Goal: Use online tool/utility: Utilize a website feature to perform a specific function

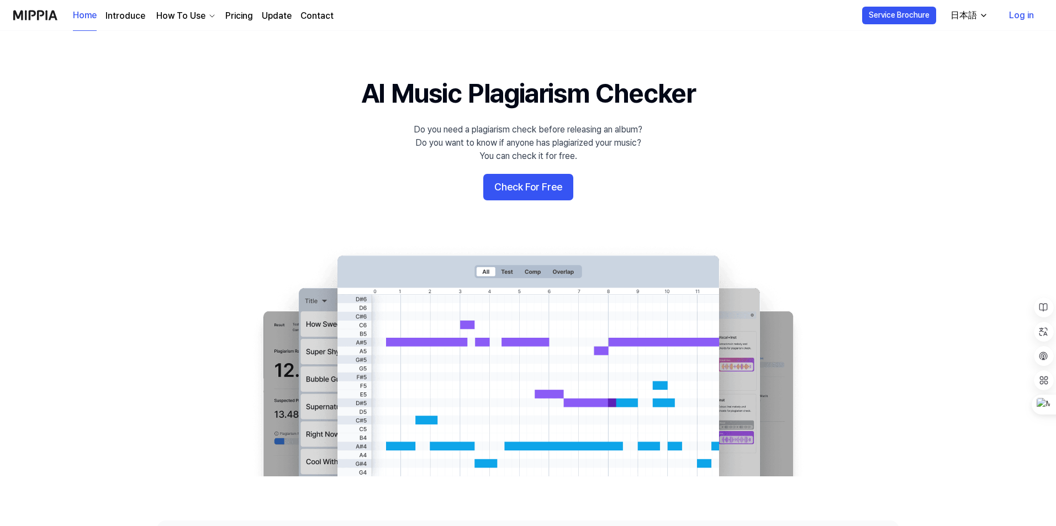
click at [964, 17] on div "日本語" at bounding box center [963, 15] width 31 height 13
click at [966, 17] on div "日本語" at bounding box center [963, 15] width 31 height 13
click at [530, 174] on button "Check For Free" at bounding box center [528, 187] width 90 height 27
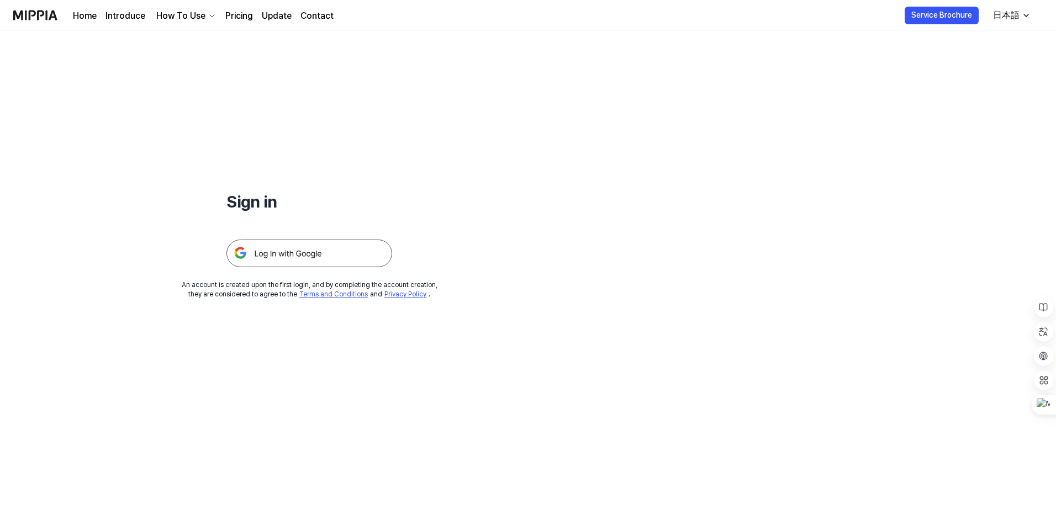
click at [324, 260] on img at bounding box center [309, 254] width 166 height 28
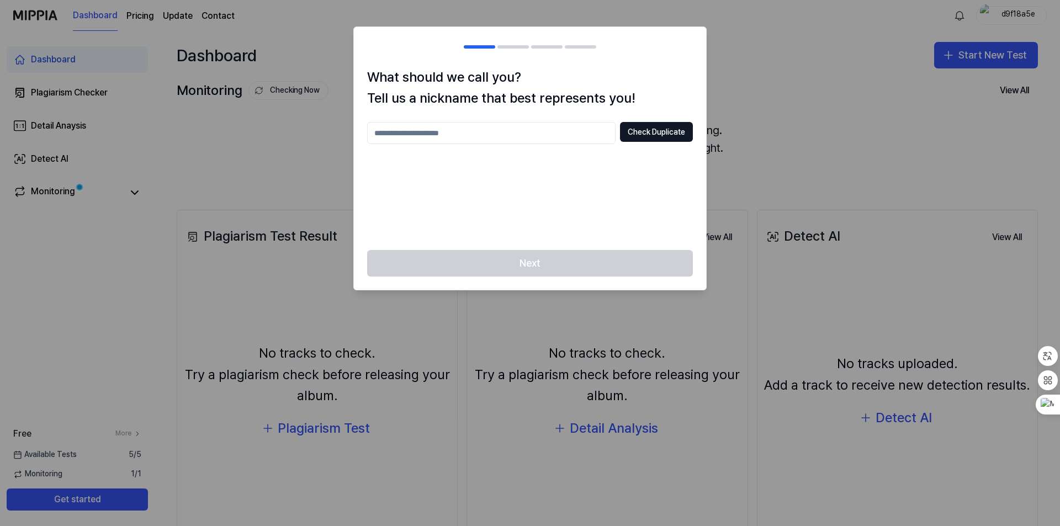
click at [526, 135] on input "text" at bounding box center [491, 133] width 248 height 22
click at [518, 180] on div "** Check Duplicate" at bounding box center [530, 179] width 326 height 115
click at [459, 127] on input "**" at bounding box center [491, 133] width 248 height 22
type input "*"
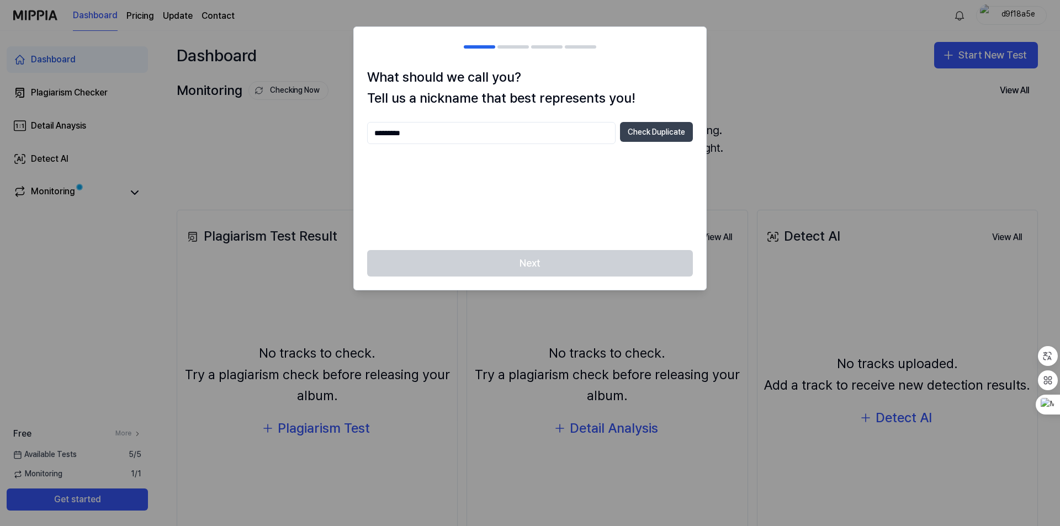
type input "*********"
click at [665, 137] on button "Check Duplicate" at bounding box center [656, 132] width 73 height 20
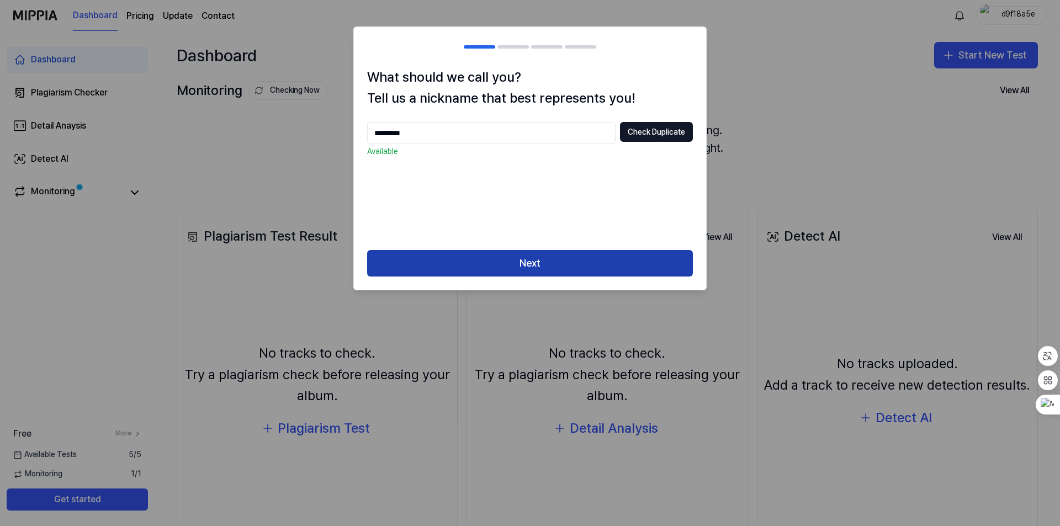
click at [516, 257] on button "Next" at bounding box center [530, 263] width 326 height 27
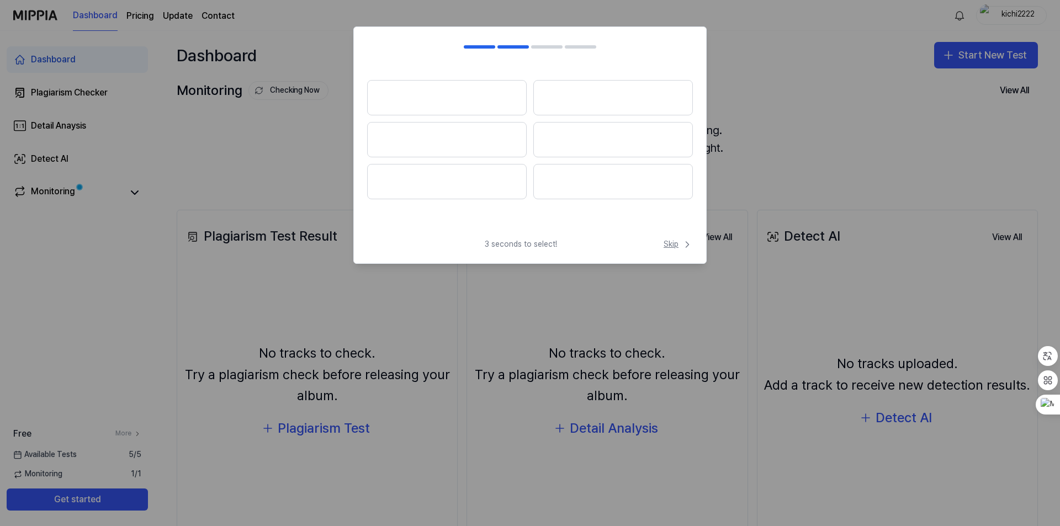
click at [669, 247] on span "Skip" at bounding box center [678, 244] width 29 height 11
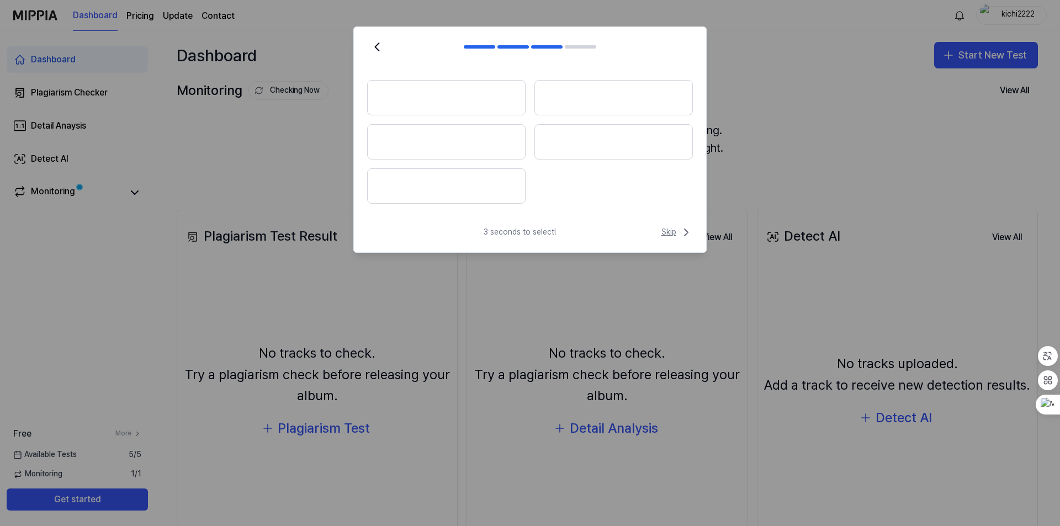
click at [676, 236] on span "Skip" at bounding box center [677, 232] width 31 height 13
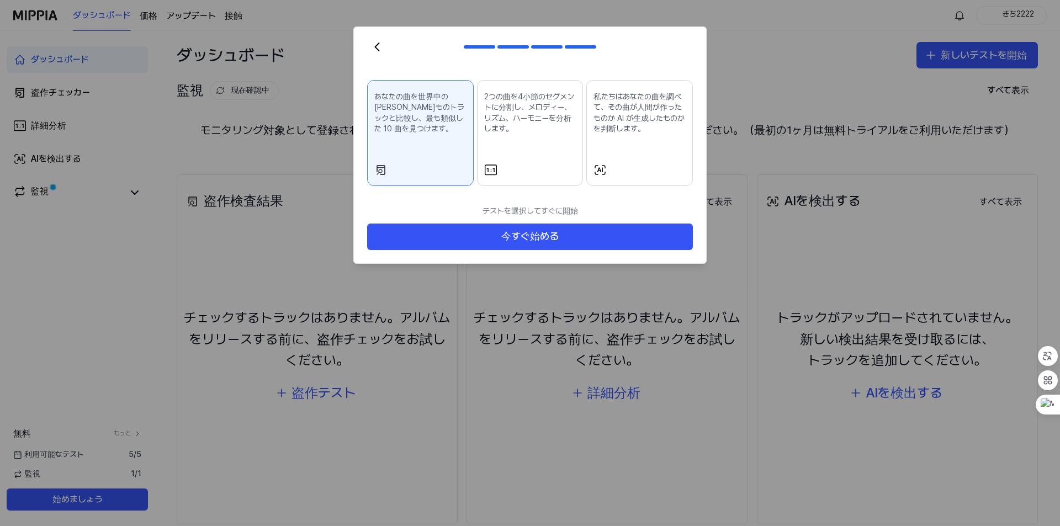
click at [447, 157] on div "あなたの曲を世界中の[PERSON_NAME]ものトラックと比較し、最も類似した 10 曲を見つけます。" at bounding box center [420, 122] width 92 height 70
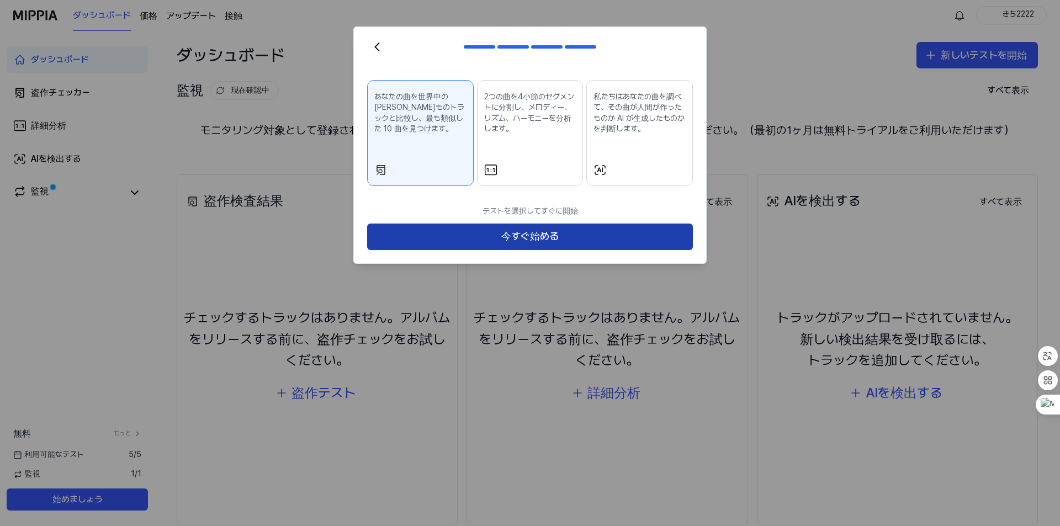
click at [492, 245] on button "今すぐ始める" at bounding box center [530, 237] width 326 height 27
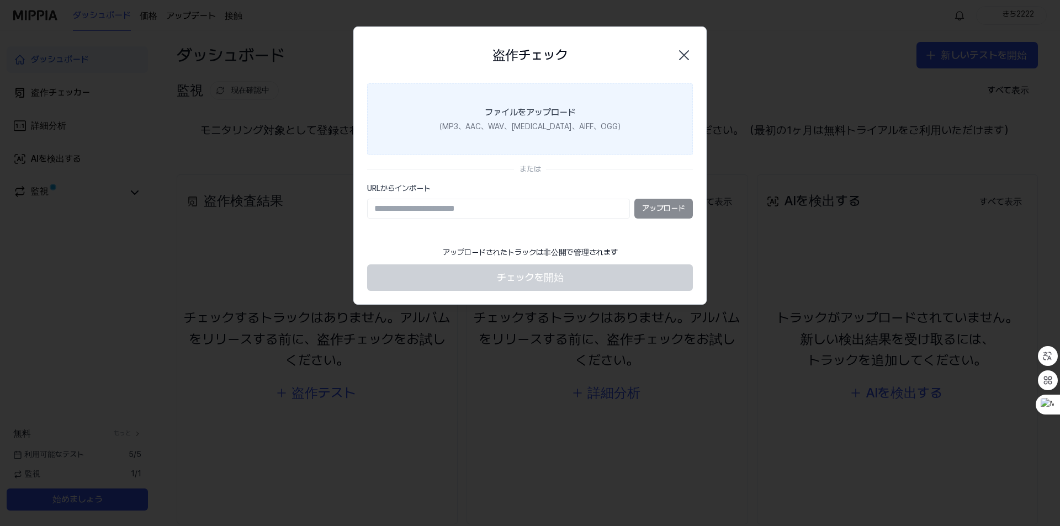
click at [521, 129] on font "（MP3、AAC、WAV、[MEDICAL_DATA]、AIFF、OGG）" at bounding box center [530, 126] width 190 height 9
click at [0, 0] on input "ファイルをアップロード （MP3、AAC、WAV、[MEDICAL_DATA]、AIFF、OGG）" at bounding box center [0, 0] width 0 height 0
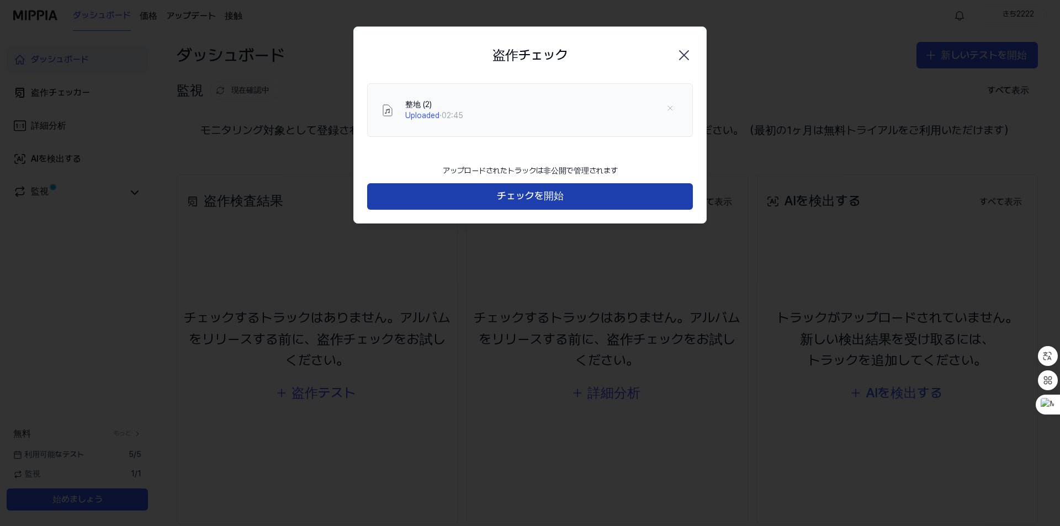
click at [564, 194] on button "チェックを開始" at bounding box center [530, 196] width 326 height 27
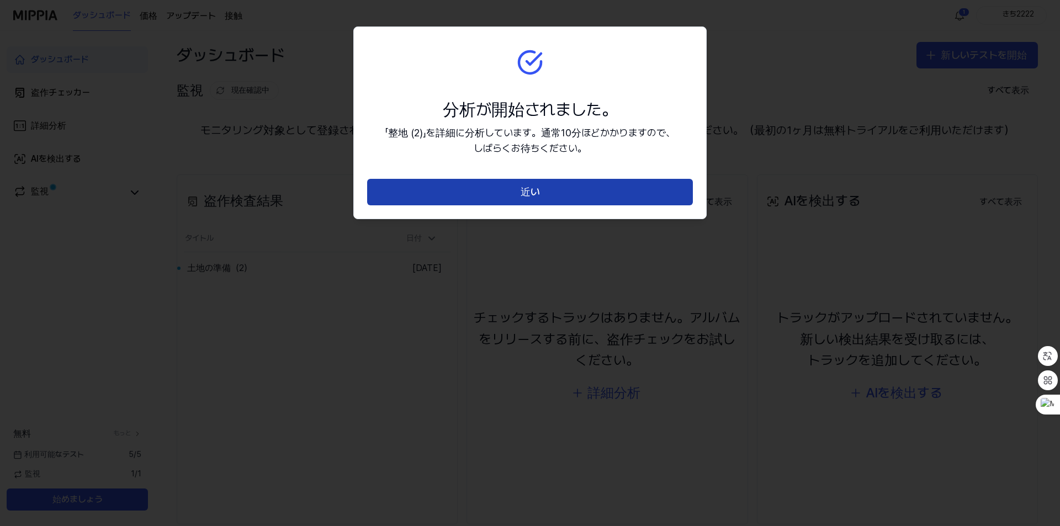
click at [584, 199] on button "近い" at bounding box center [530, 192] width 326 height 27
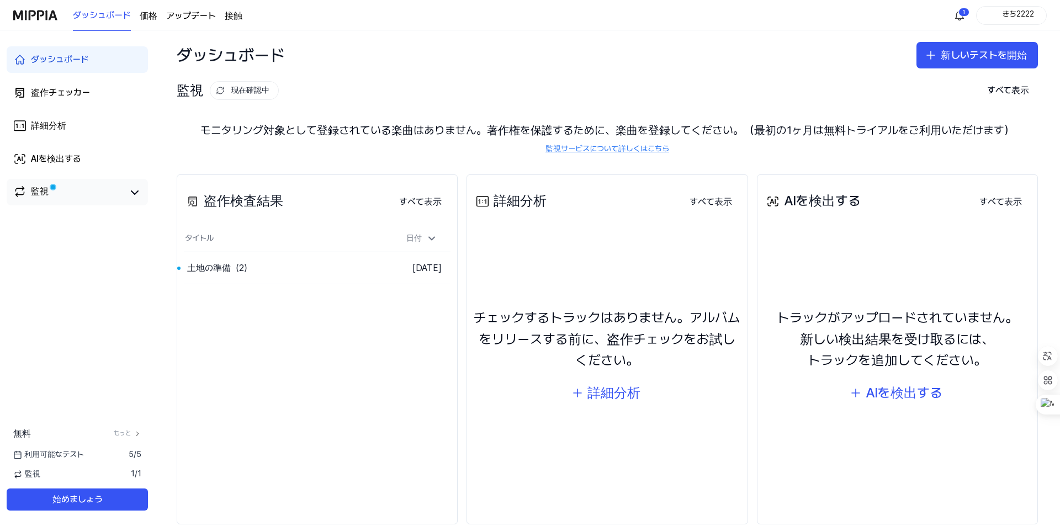
click at [44, 194] on font "監視" at bounding box center [40, 191] width 18 height 10
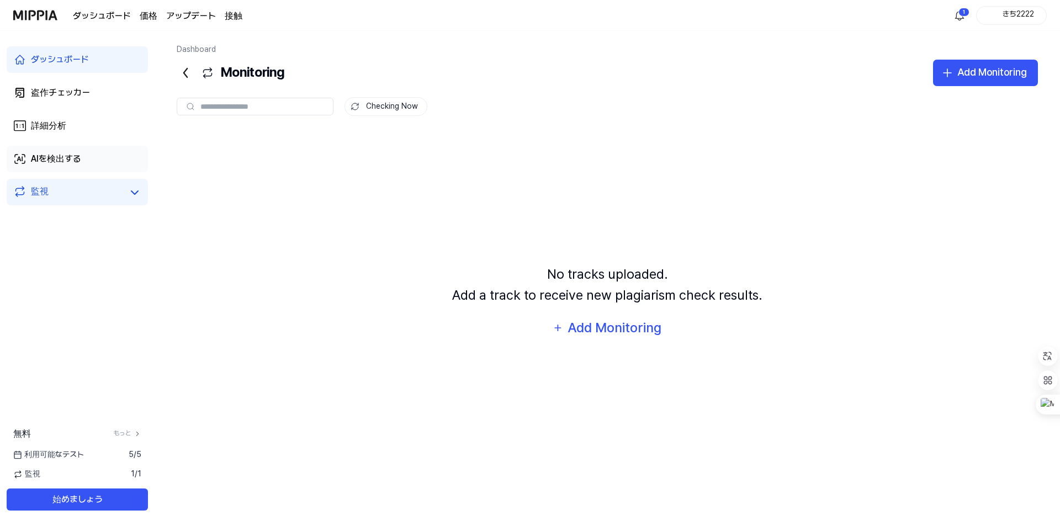
click at [56, 155] on font "AIを検出する" at bounding box center [56, 159] width 50 height 10
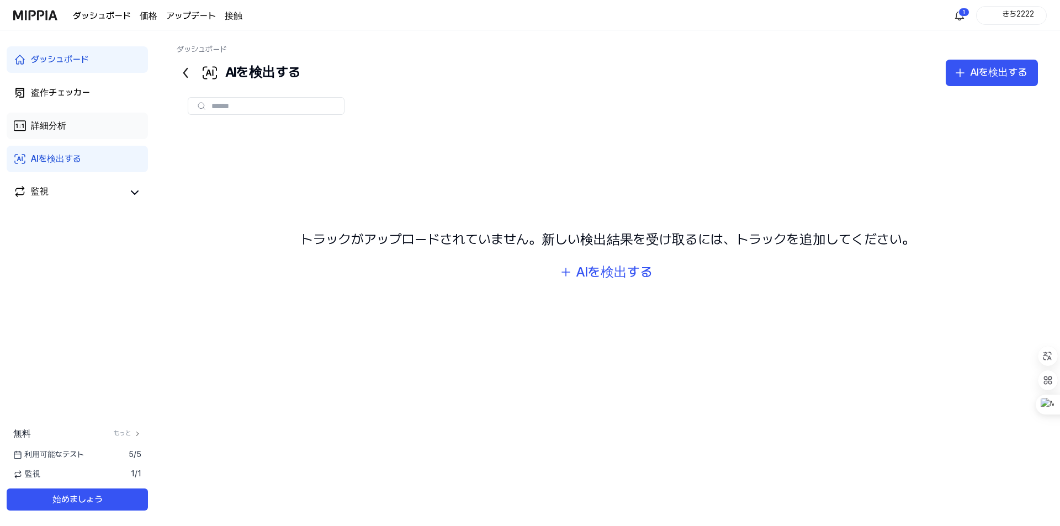
click at [41, 130] on font "詳細分析" at bounding box center [48, 125] width 35 height 10
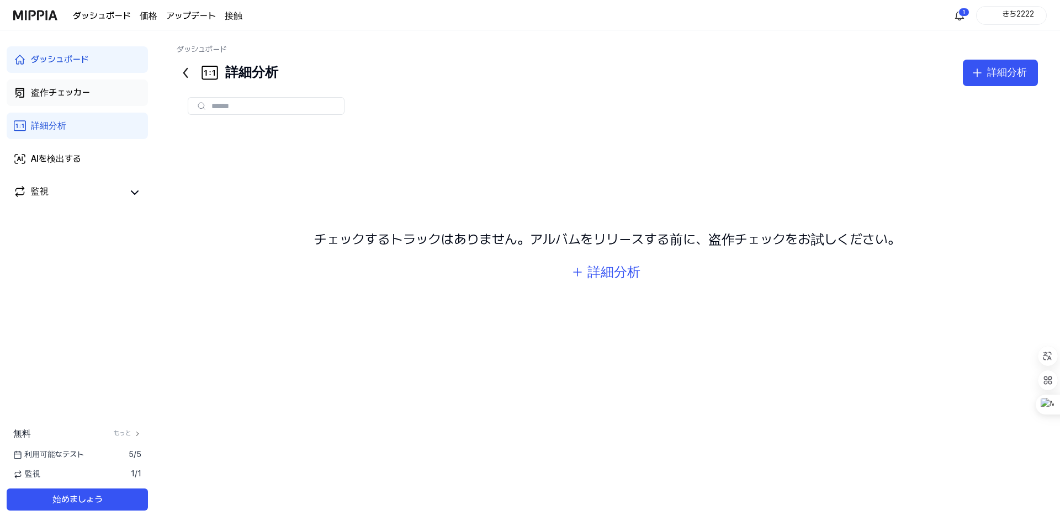
click at [73, 99] on link "盗作チェッカー" at bounding box center [77, 93] width 141 height 27
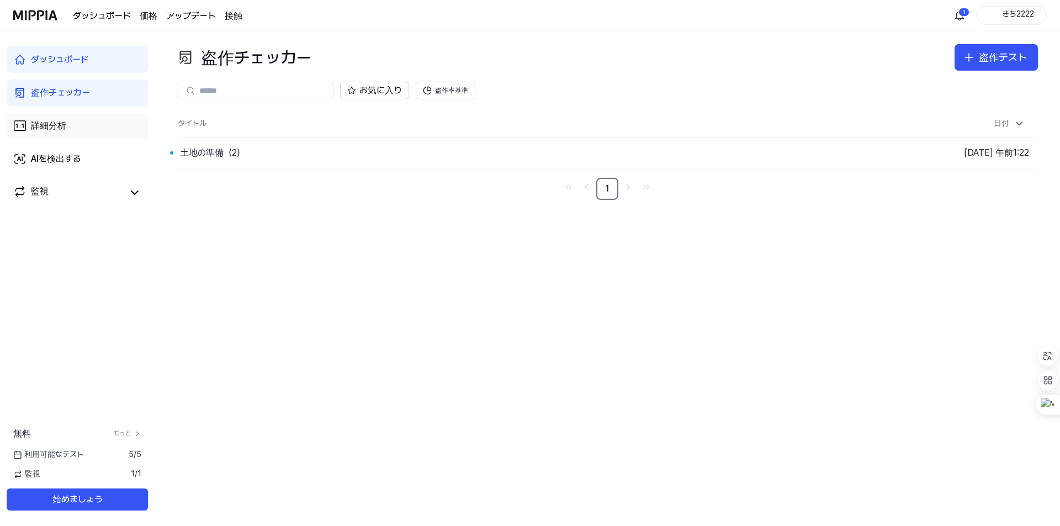
click at [70, 126] on link "詳細分析" at bounding box center [77, 126] width 141 height 27
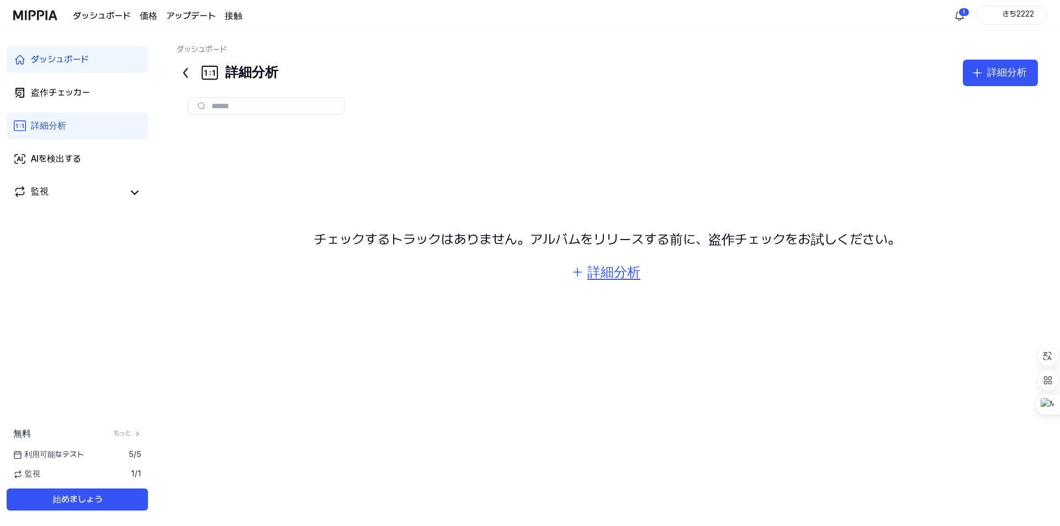
click at [589, 277] on font "詳細分析" at bounding box center [614, 272] width 53 height 16
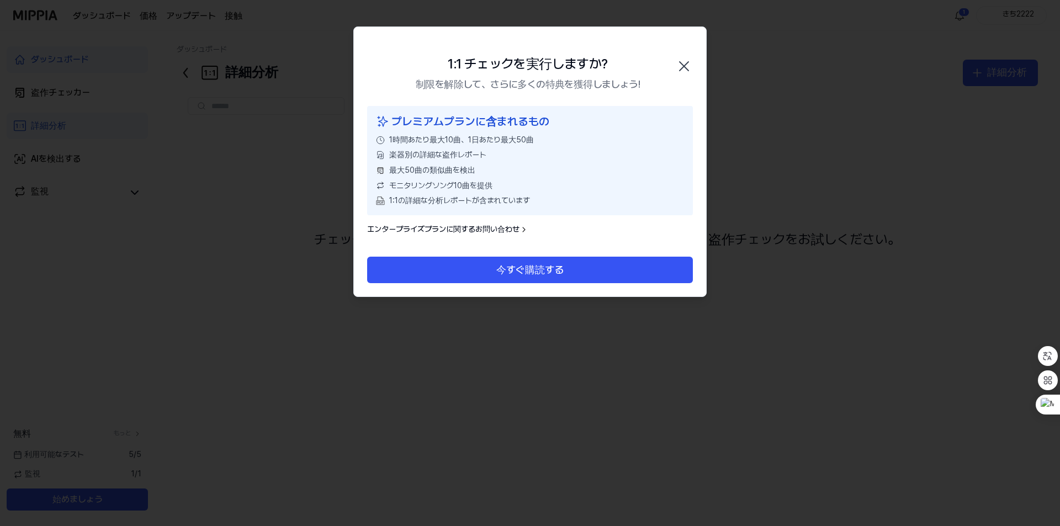
click at [683, 70] on icon "button" at bounding box center [684, 66] width 18 height 18
